Goal: Transaction & Acquisition: Purchase product/service

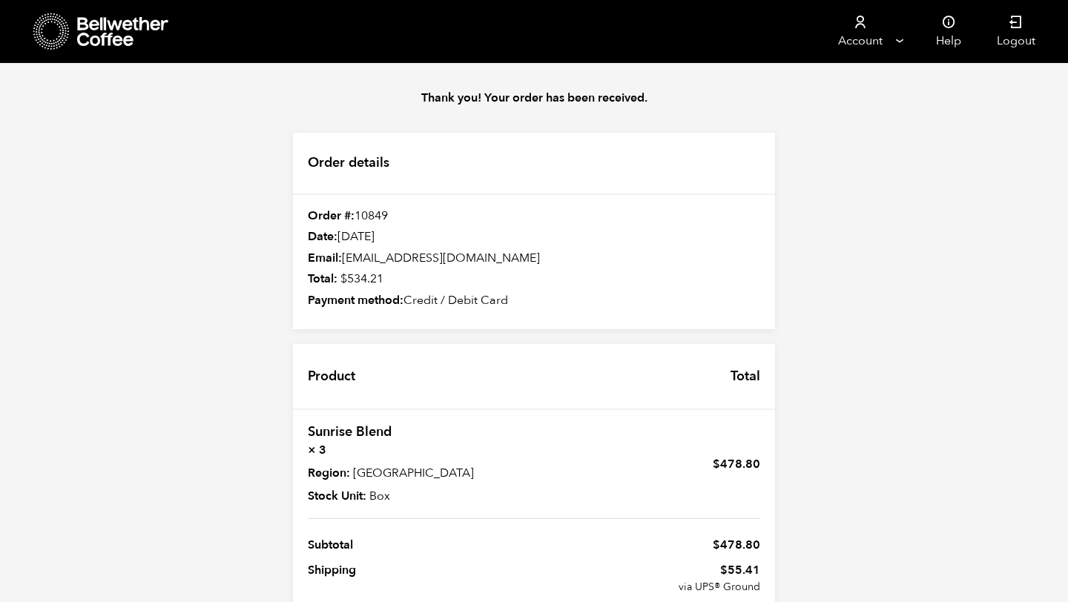
click at [41, 37] on icon at bounding box center [51, 32] width 36 height 38
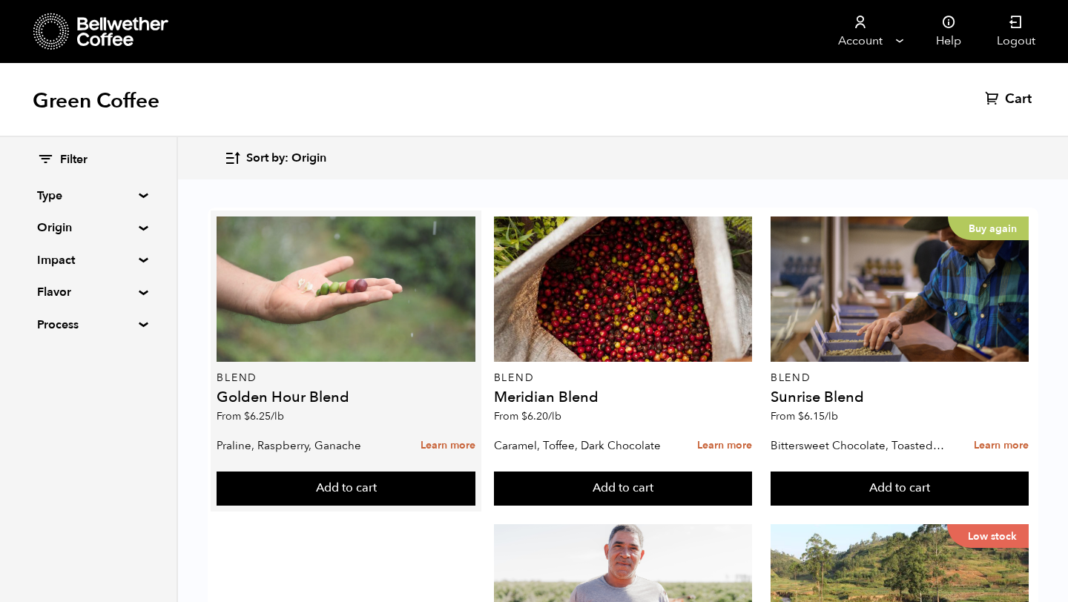
click at [357, 321] on div at bounding box center [345, 288] width 258 height 145
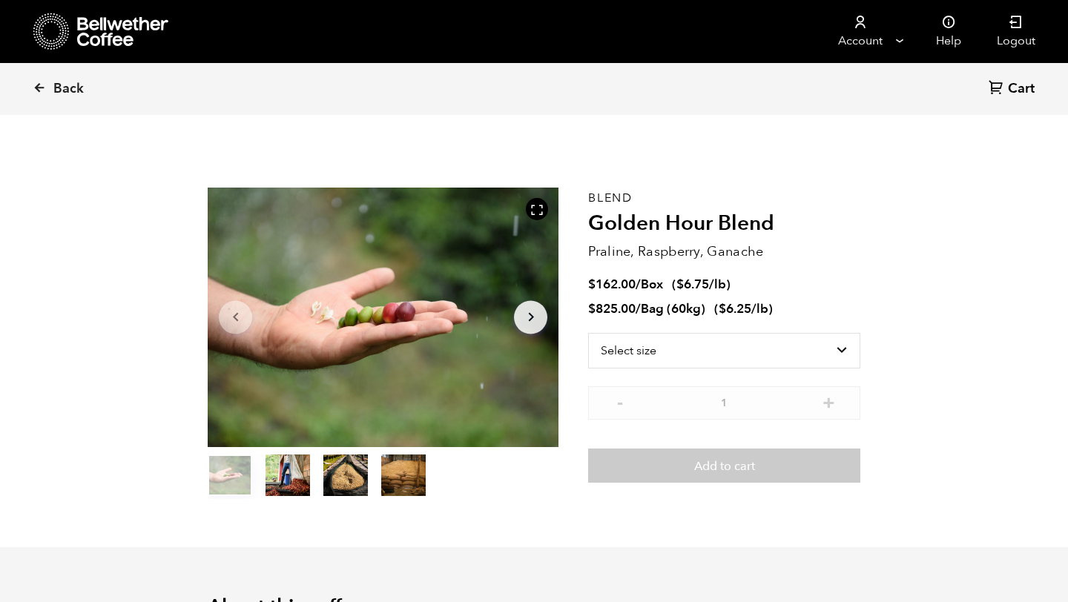
scroll to position [645, 635]
click at [652, 343] on select "Select size Bag (60kg) (132 lbs) Box (24 lbs)" at bounding box center [724, 351] width 272 height 36
select select "box"
click at [588, 333] on select "Select size Bag (60kg) (132 lbs) Box (24 lbs)" at bounding box center [724, 351] width 272 height 36
